Goal: Task Accomplishment & Management: Manage account settings

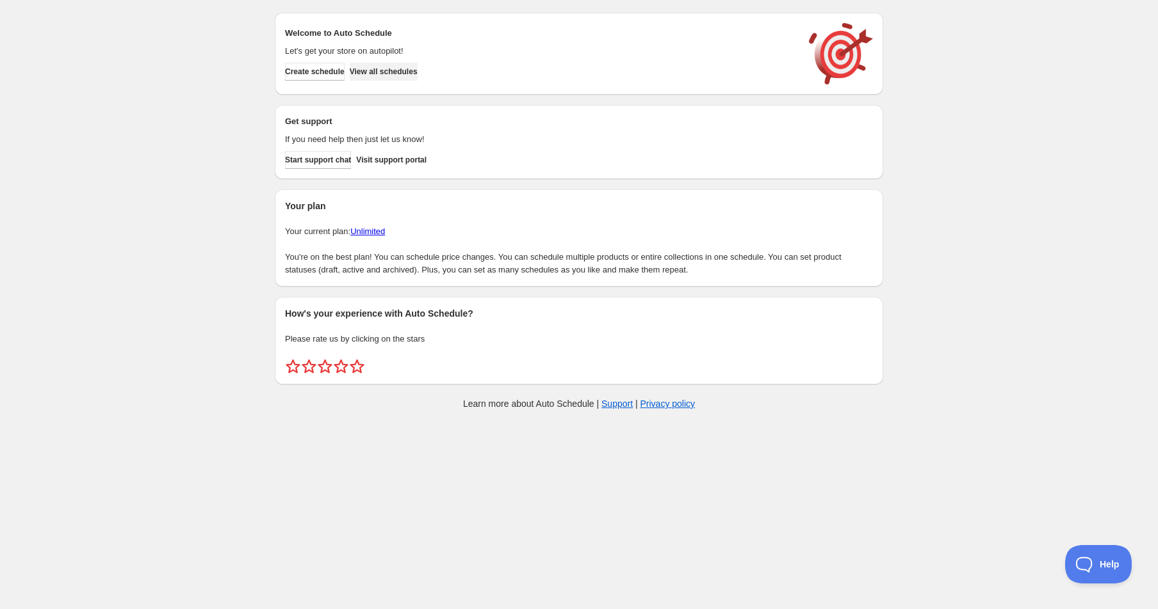
click at [395, 73] on span "View all schedules" at bounding box center [384, 72] width 68 height 10
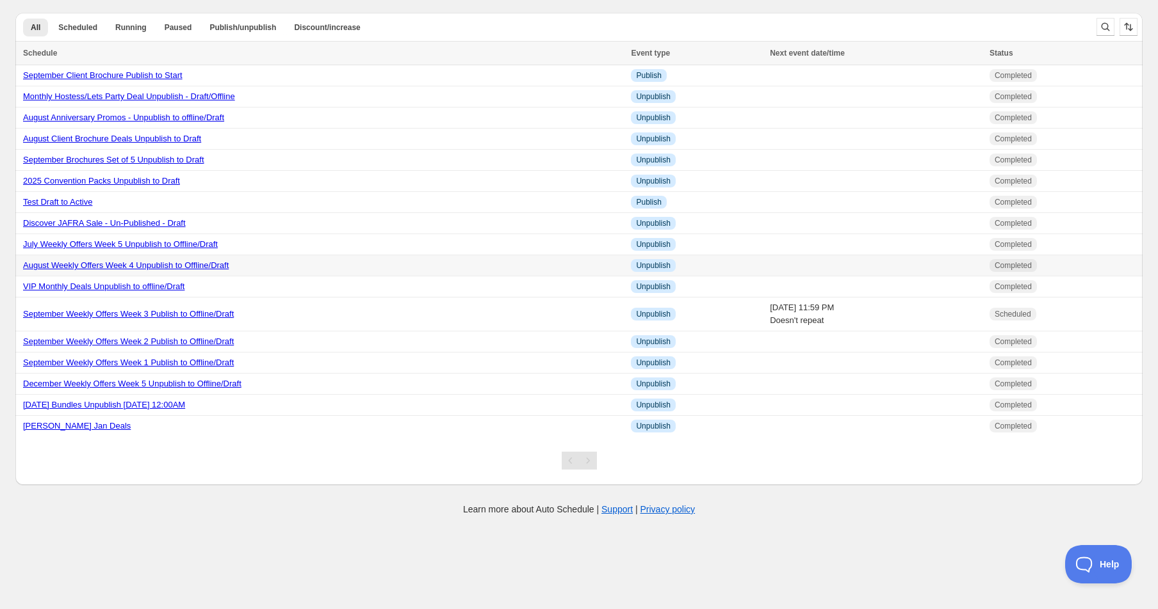
click at [118, 264] on link "August Weekly Offers Week 4 Unpublish to Offline/Draft" at bounding box center [126, 266] width 206 height 10
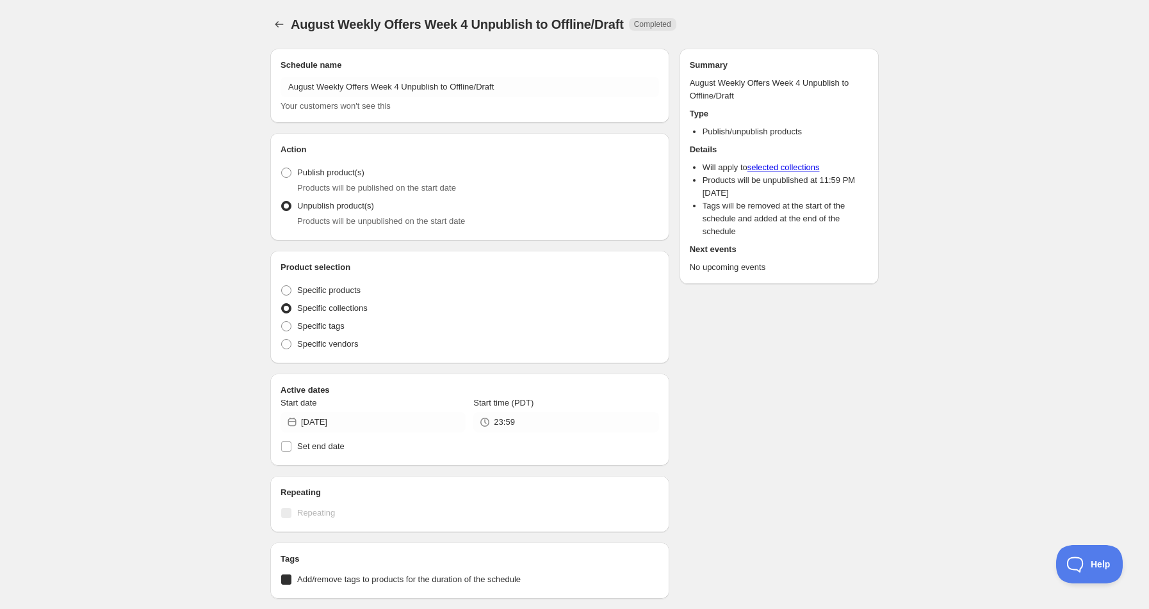
radio input "true"
checkbox input "true"
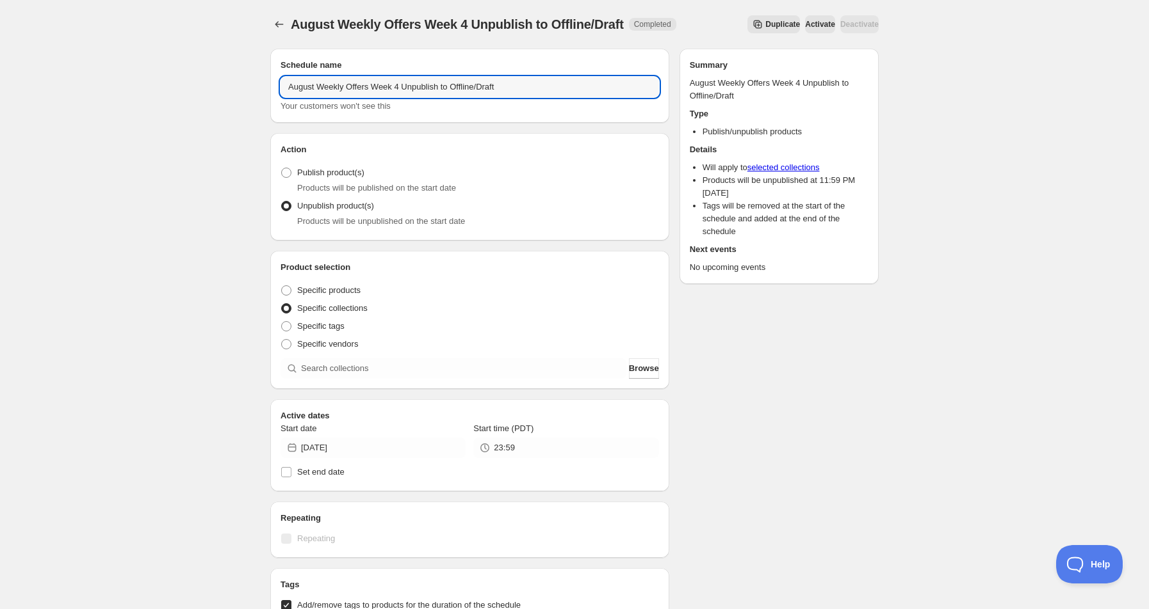
drag, startPoint x: 291, startPoint y: 79, endPoint x: 220, endPoint y: 66, distance: 73.0
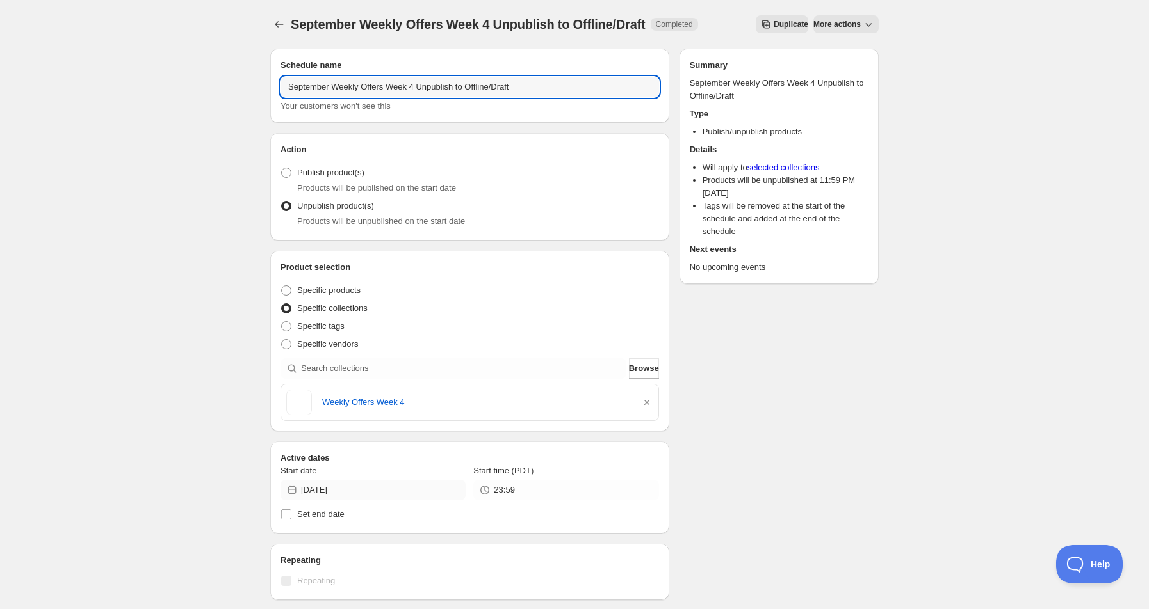
type input "September Weekly Offers Week 4 Unpublish to Offline/Draft"
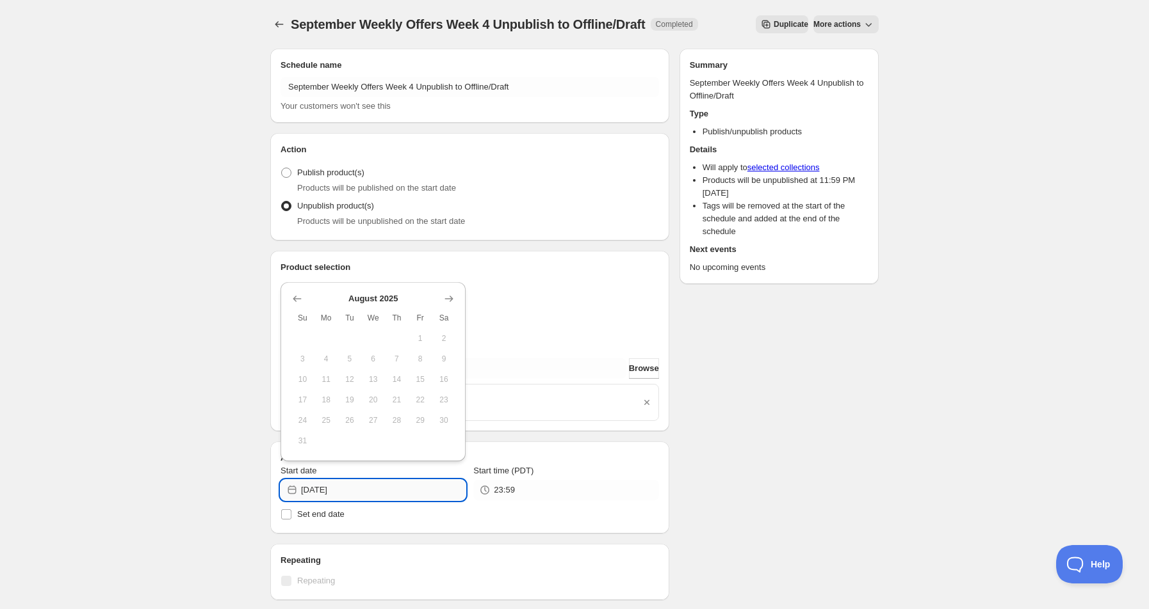
click at [323, 492] on input "2025-08-31" at bounding box center [383, 490] width 165 height 20
click at [449, 302] on icon "Show next month, September 2025" at bounding box center [448, 299] width 13 height 13
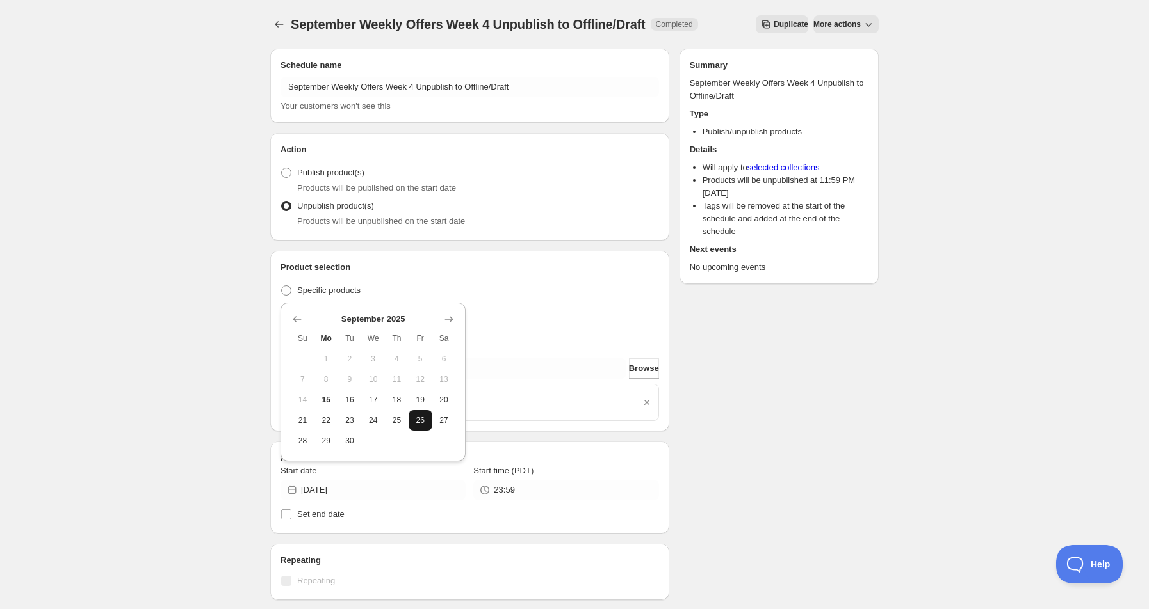
click at [423, 426] on button "26" at bounding box center [420, 420] width 24 height 20
type input "2025-09-26"
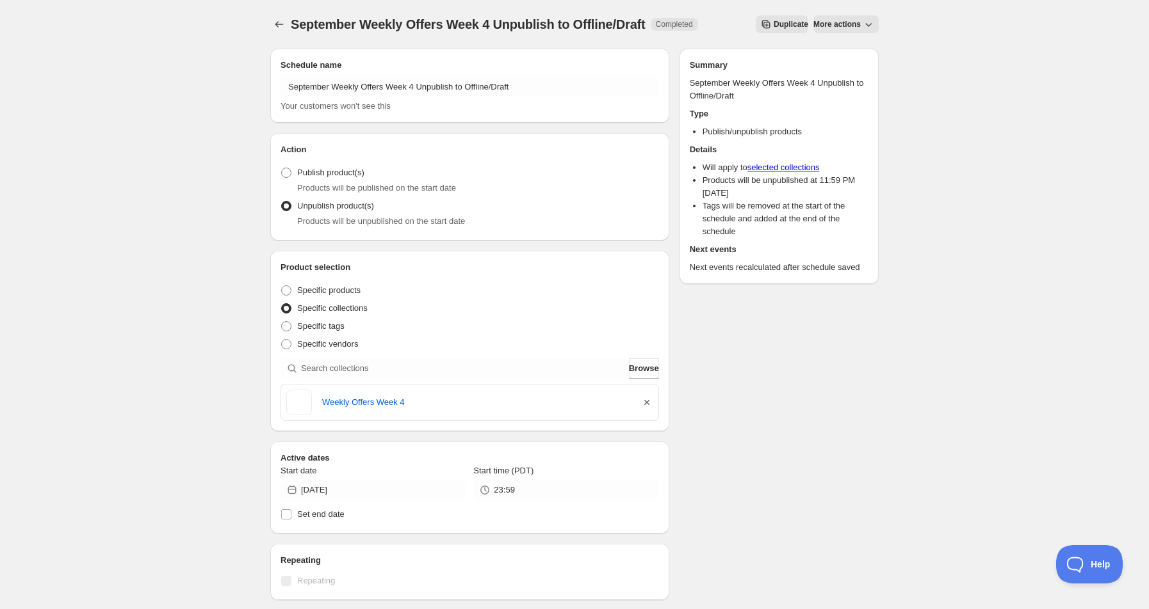
click at [642, 405] on icon "button" at bounding box center [646, 402] width 13 height 13
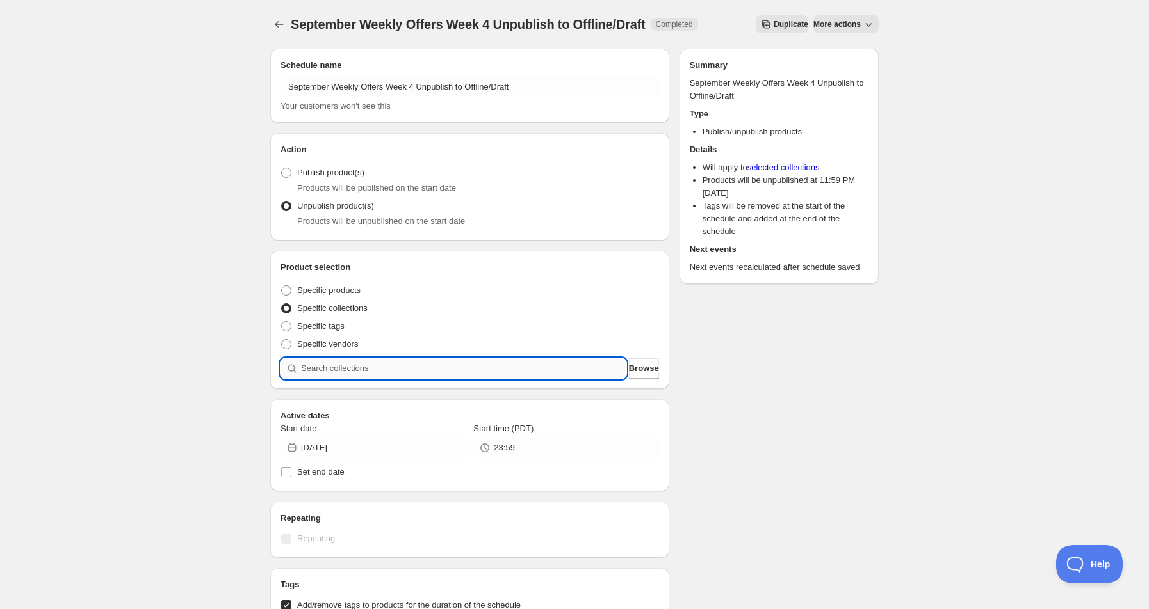
click at [442, 370] on input "search" at bounding box center [463, 369] width 325 height 20
type input "w"
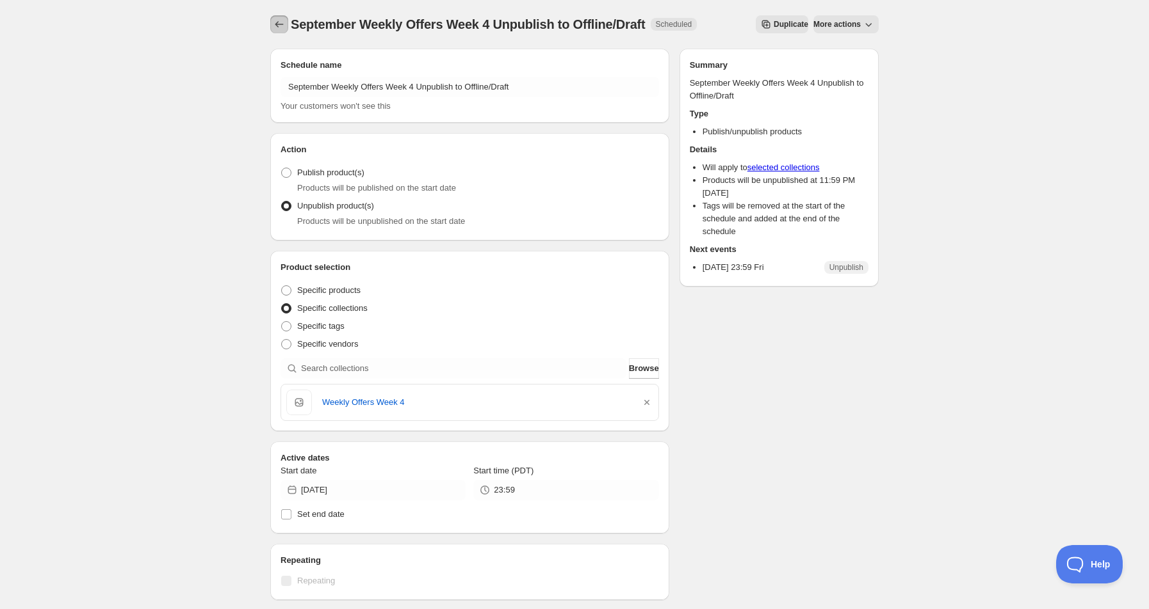
click at [273, 22] on icon "Schedules" at bounding box center [279, 24] width 13 height 13
